Goal: Task Accomplishment & Management: Manage account settings

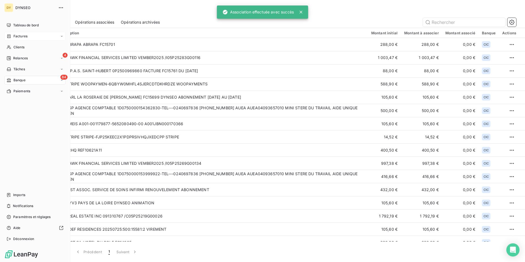
click at [19, 36] on span "Factures" at bounding box center [20, 36] width 14 height 5
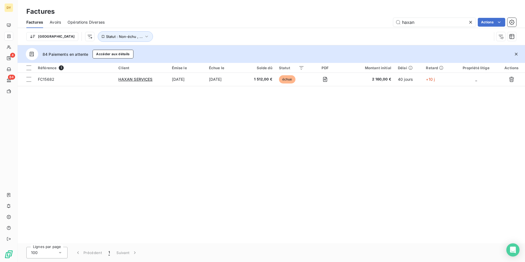
drag, startPoint x: 421, startPoint y: 21, endPoint x: 351, endPoint y: 23, distance: 70.1
click at [351, 23] on div "haxan Actions" at bounding box center [313, 22] width 405 height 9
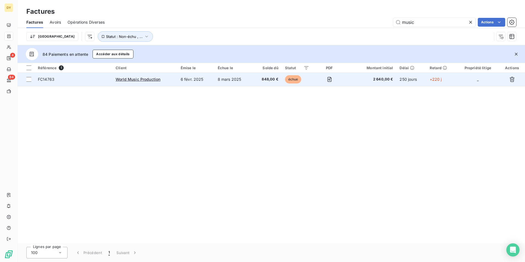
type input "music"
click at [190, 82] on td "6 févr. 2025" at bounding box center [195, 79] width 37 height 13
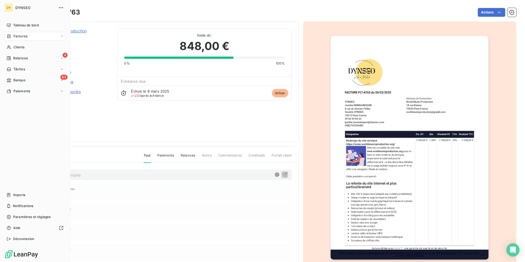
click at [18, 33] on div "Factures" at bounding box center [34, 36] width 61 height 9
click at [23, 23] on span "Tableau de bord" at bounding box center [26, 25] width 26 height 5
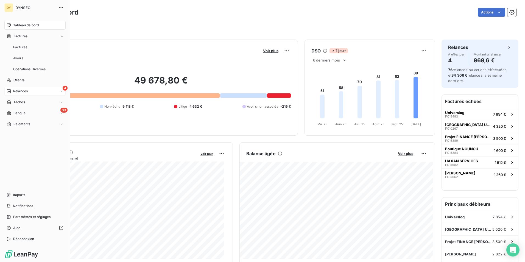
click at [28, 90] on div "4 Relances" at bounding box center [34, 91] width 61 height 9
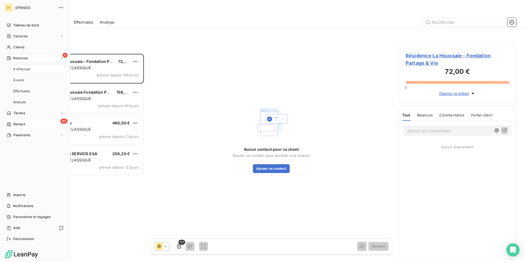
scroll to position [204, 113]
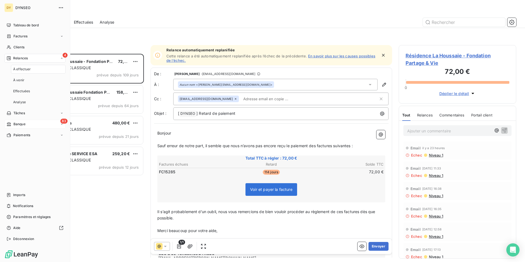
click at [28, 123] on div "83 Banque" at bounding box center [34, 124] width 61 height 9
